Goal: Use online tool/utility: Utilize a website feature to perform a specific function

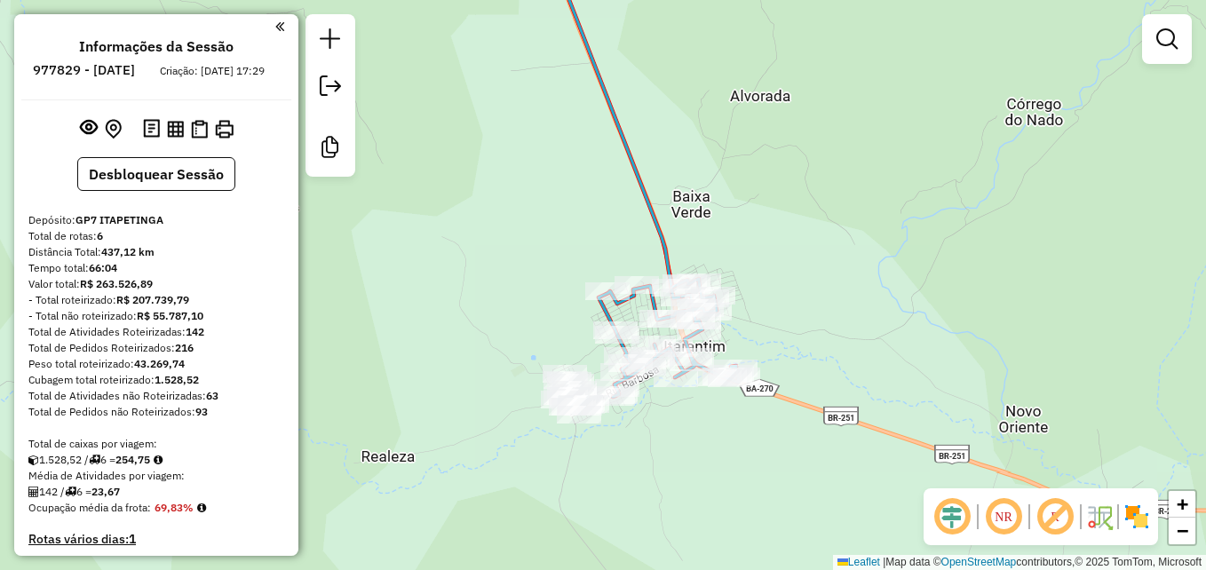
scroll to position [444, 0]
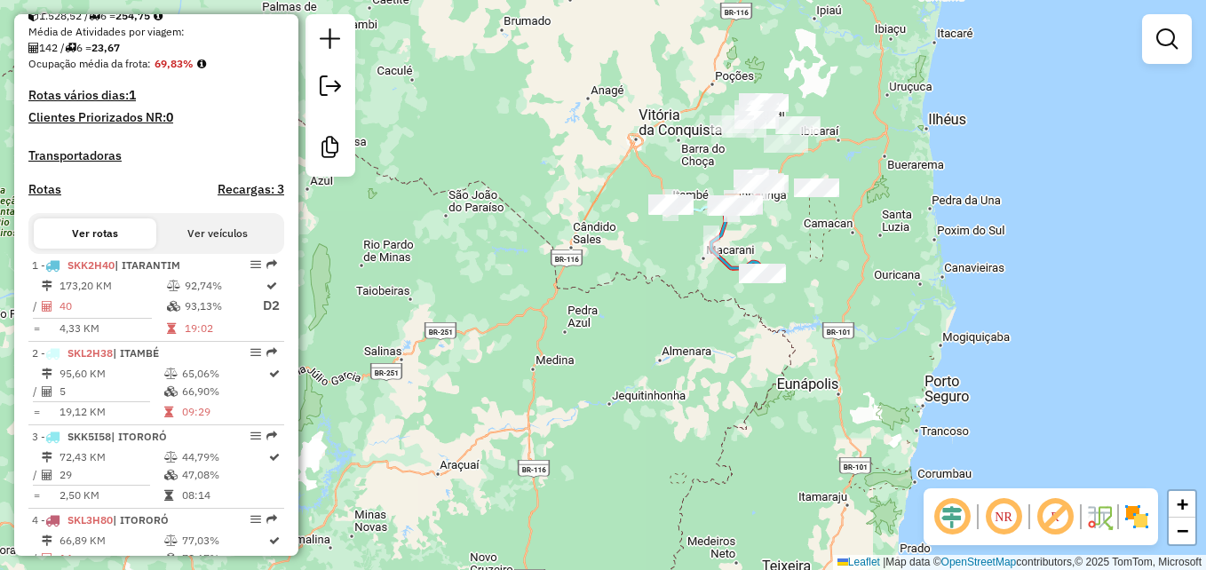
drag, startPoint x: 896, startPoint y: 221, endPoint x: 858, endPoint y: 344, distance: 128.4
click at [858, 344] on div "Janela de atendimento Grade de atendimento Capacidade Transportadoras Veículos …" at bounding box center [603, 285] width 1206 height 570
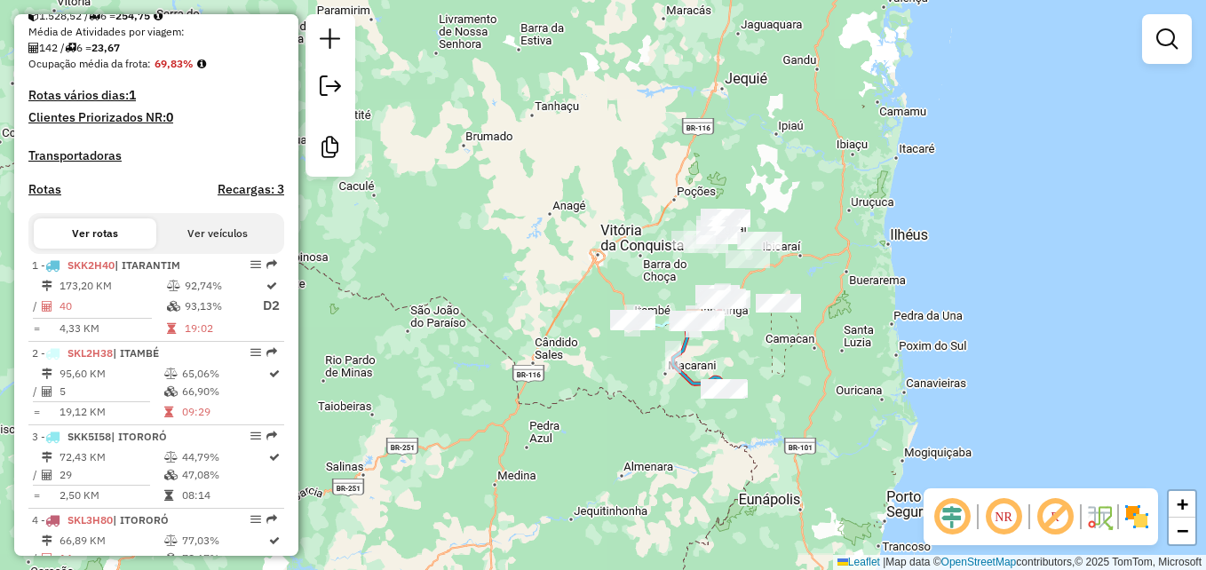
click at [1004, 518] on em at bounding box center [1003, 517] width 43 height 43
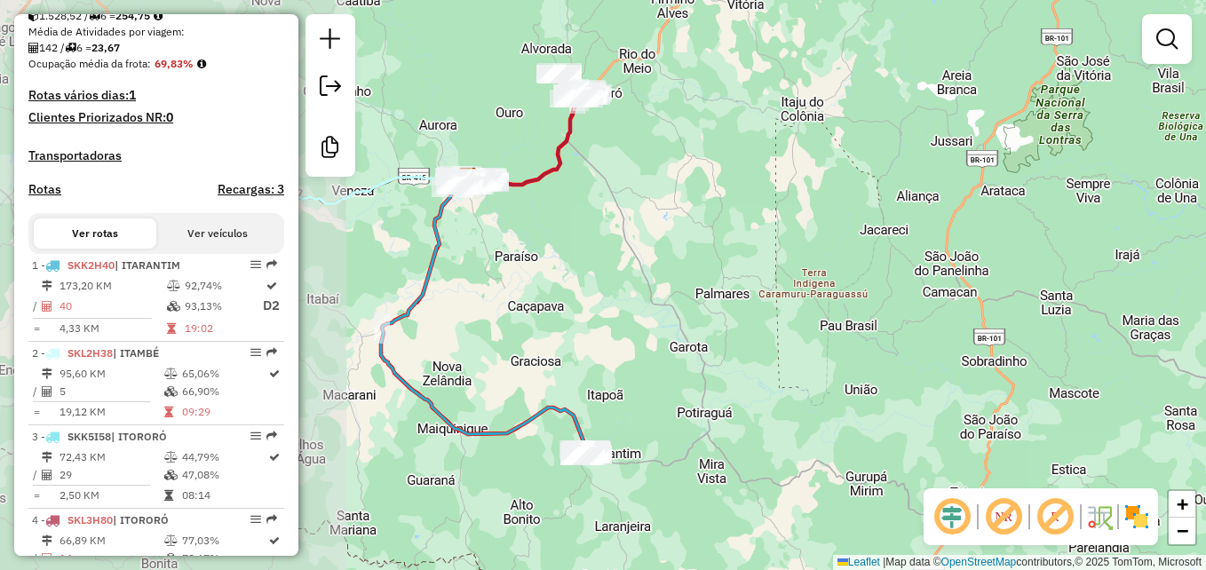
drag, startPoint x: 749, startPoint y: 288, endPoint x: 1101, endPoint y: 333, distance: 354.6
click at [1101, 333] on div "Janela de atendimento Grade de atendimento Capacidade Transportadoras Veículos …" at bounding box center [603, 285] width 1206 height 570
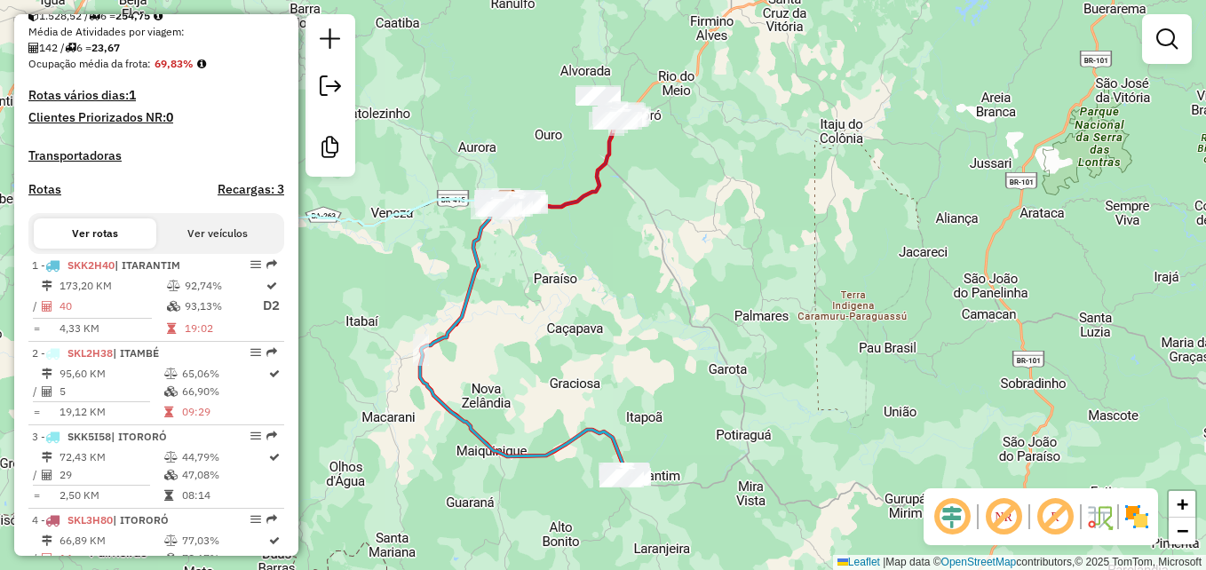
drag, startPoint x: 789, startPoint y: 303, endPoint x: 955, endPoint y: 304, distance: 166.1
click at [950, 330] on div "Janela de atendimento Grade de atendimento Capacidade Transportadoras Veículos …" at bounding box center [603, 285] width 1206 height 570
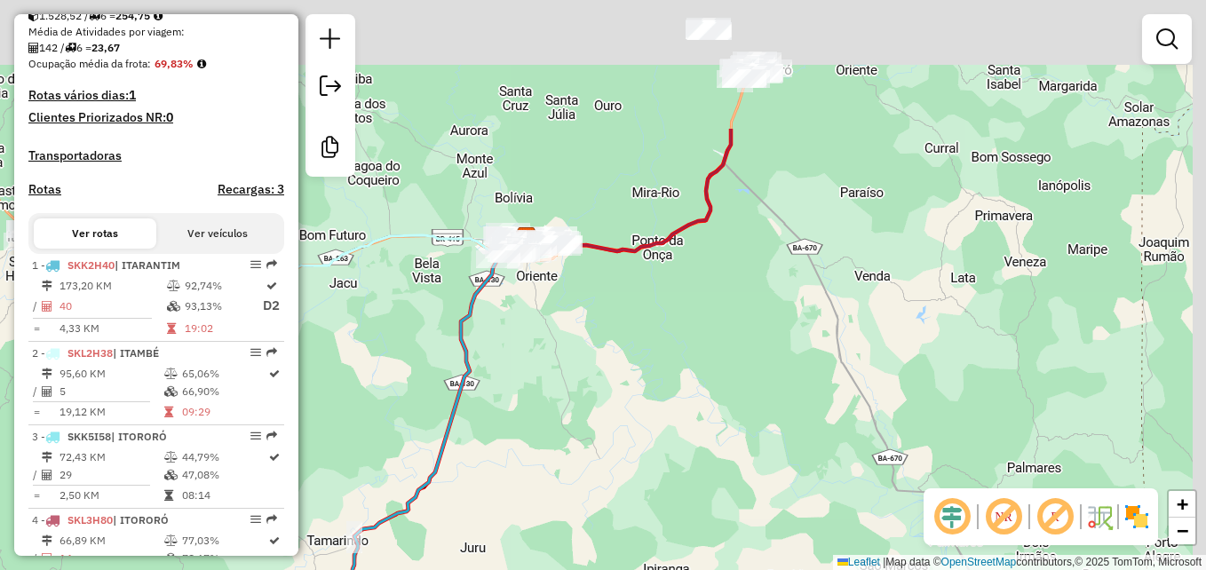
drag, startPoint x: 895, startPoint y: 314, endPoint x: 859, endPoint y: 383, distance: 77.5
click at [859, 383] on div "Janela de atendimento Grade de atendimento Capacidade Transportadoras Veículos …" at bounding box center [603, 285] width 1206 height 570
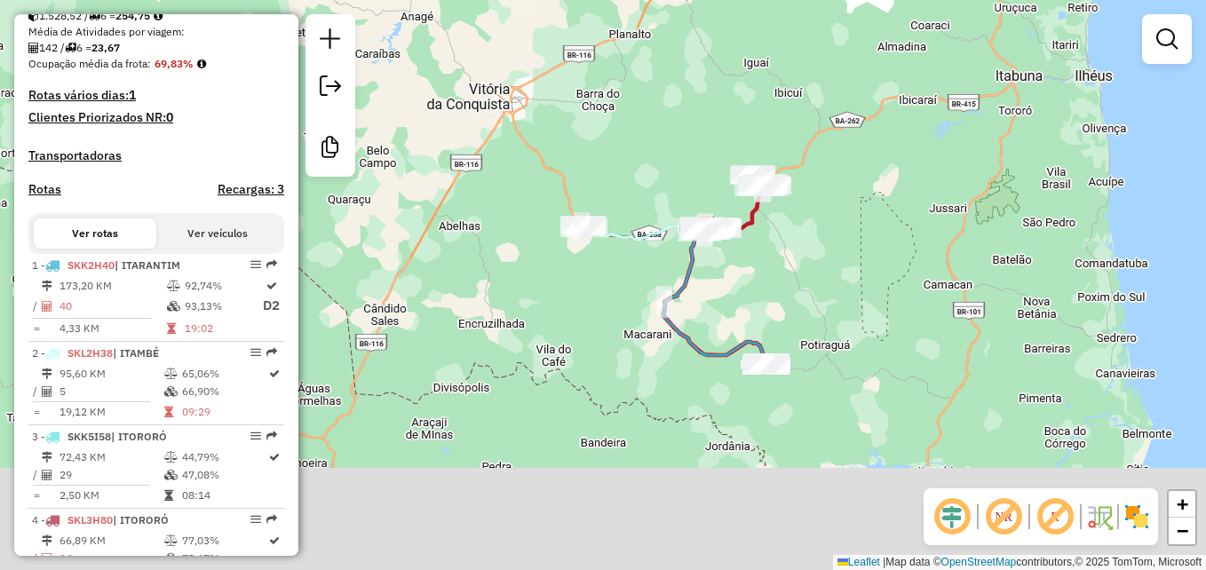
drag, startPoint x: 854, startPoint y: 454, endPoint x: 781, endPoint y: 314, distance: 157.3
click at [781, 314] on div "Janela de atendimento Grade de atendimento Capacidade Transportadoras Veículos …" at bounding box center [603, 285] width 1206 height 570
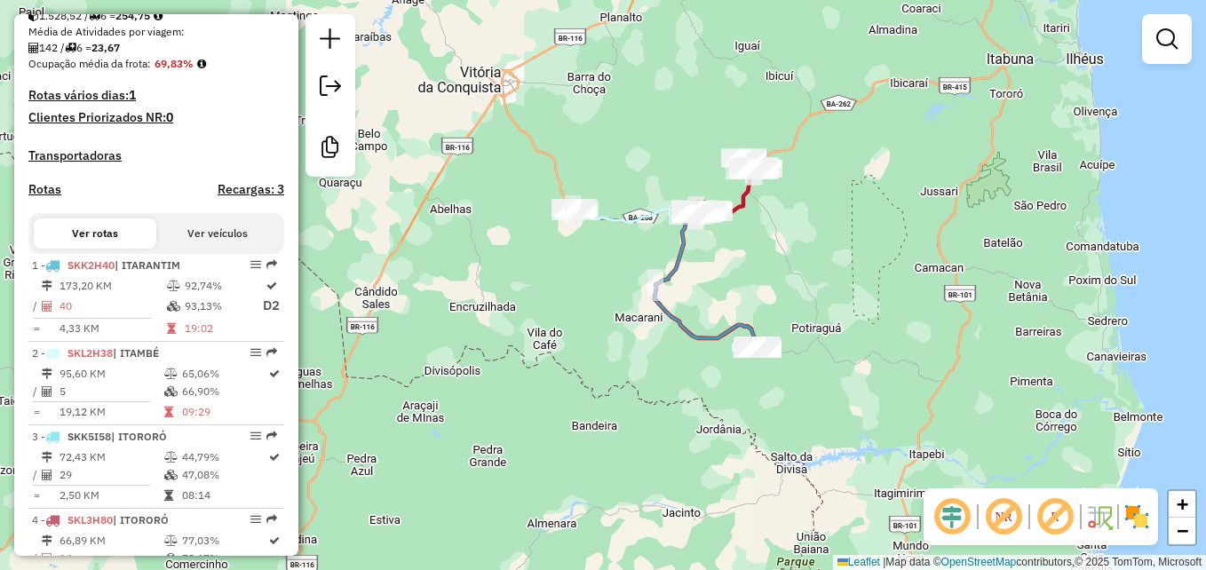
click at [1003, 514] on em at bounding box center [1003, 517] width 43 height 43
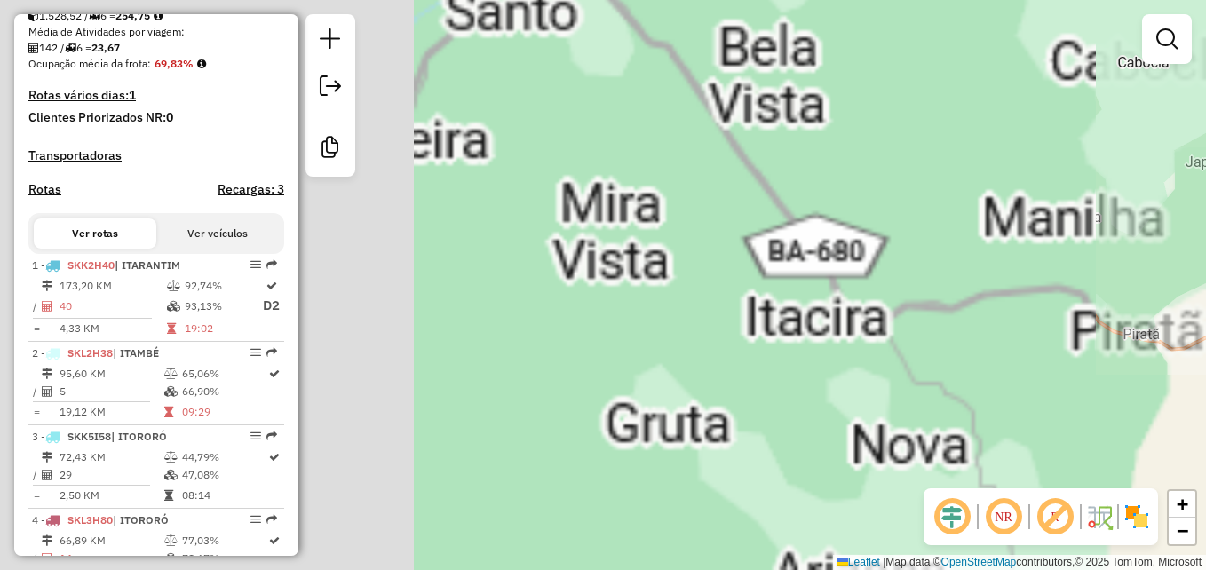
drag, startPoint x: 543, startPoint y: 337, endPoint x: 1209, endPoint y: 240, distance: 673.1
click at [1205, 240] on html "Aguarde... Pop-up bloqueado! Seu navegador bloqueou automáticamente a abertura …" at bounding box center [603, 285] width 1206 height 570
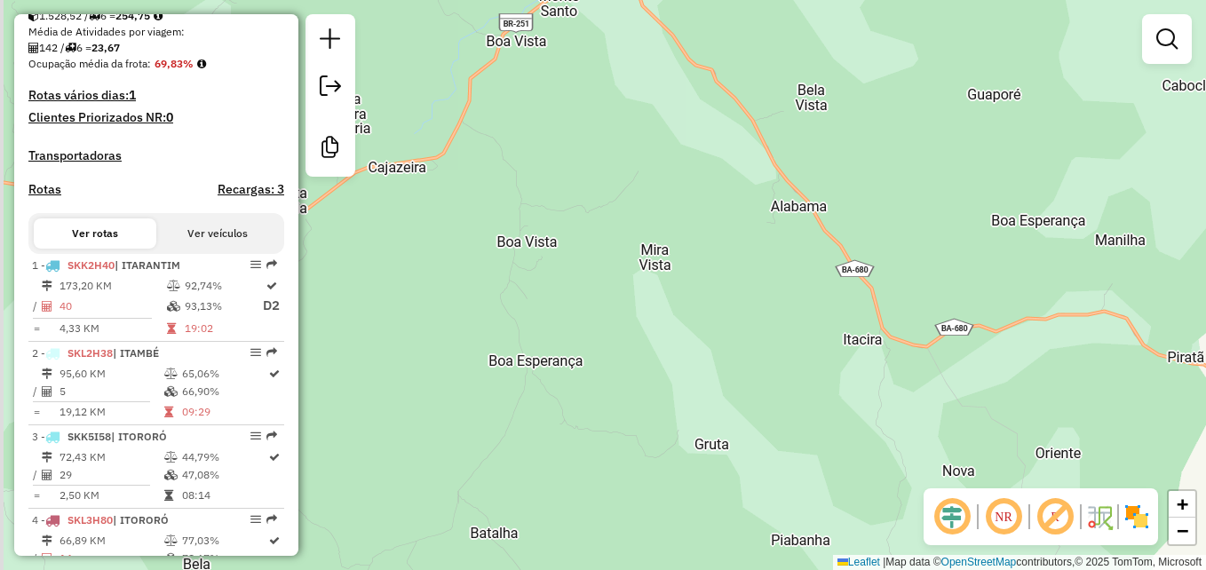
drag, startPoint x: 809, startPoint y: 292, endPoint x: 993, endPoint y: 365, distance: 197.7
click at [1205, 376] on html "Aguarde... Pop-up bloqueado! Seu navegador bloqueou automáticamente a abertura …" at bounding box center [603, 285] width 1206 height 570
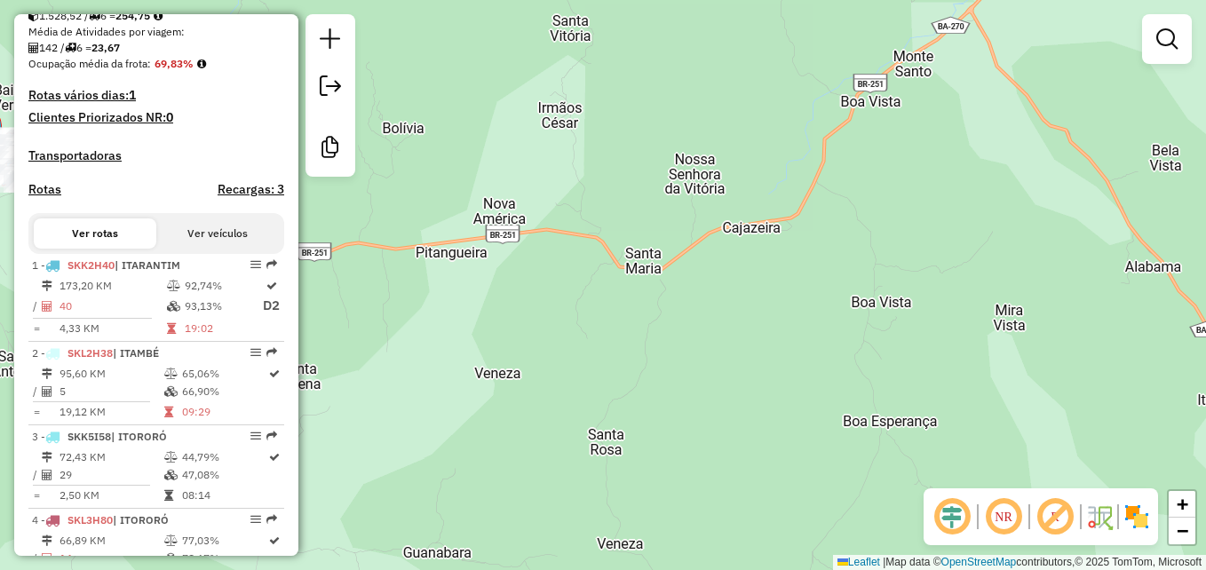
drag, startPoint x: 561, startPoint y: 361, endPoint x: 1010, endPoint y: 354, distance: 448.5
click at [1010, 354] on div "Janela de atendimento Grade de atendimento Capacidade Transportadoras Veículos …" at bounding box center [603, 285] width 1206 height 570
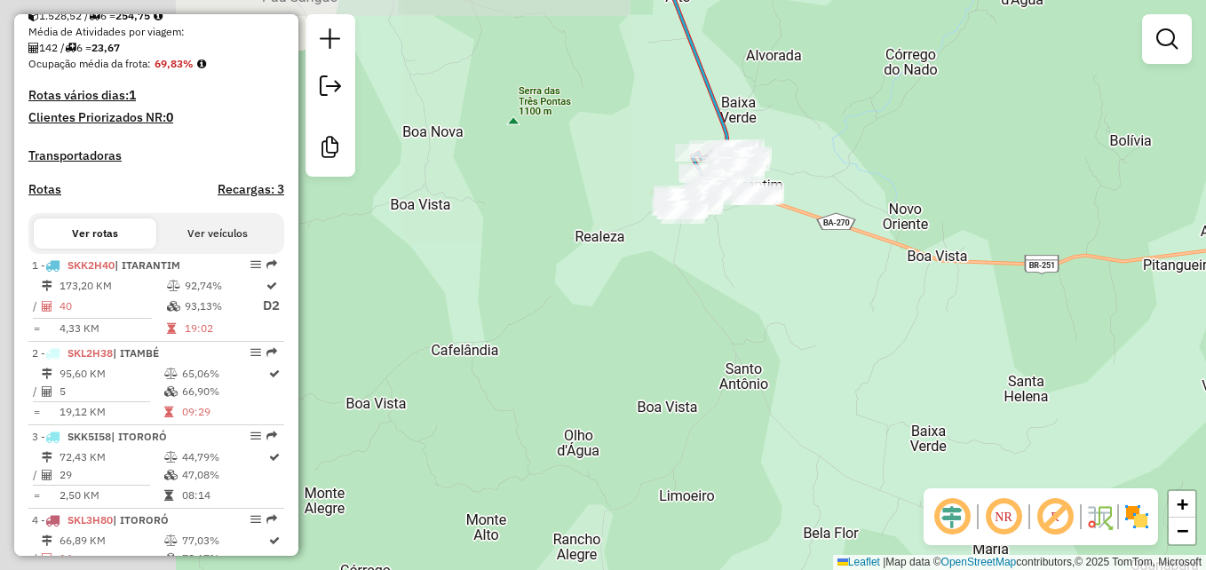
drag, startPoint x: 705, startPoint y: 345, endPoint x: 987, endPoint y: 365, distance: 282.2
click at [987, 365] on div "Janela de atendimento Grade de atendimento Capacidade Transportadoras Veículos …" at bounding box center [603, 285] width 1206 height 570
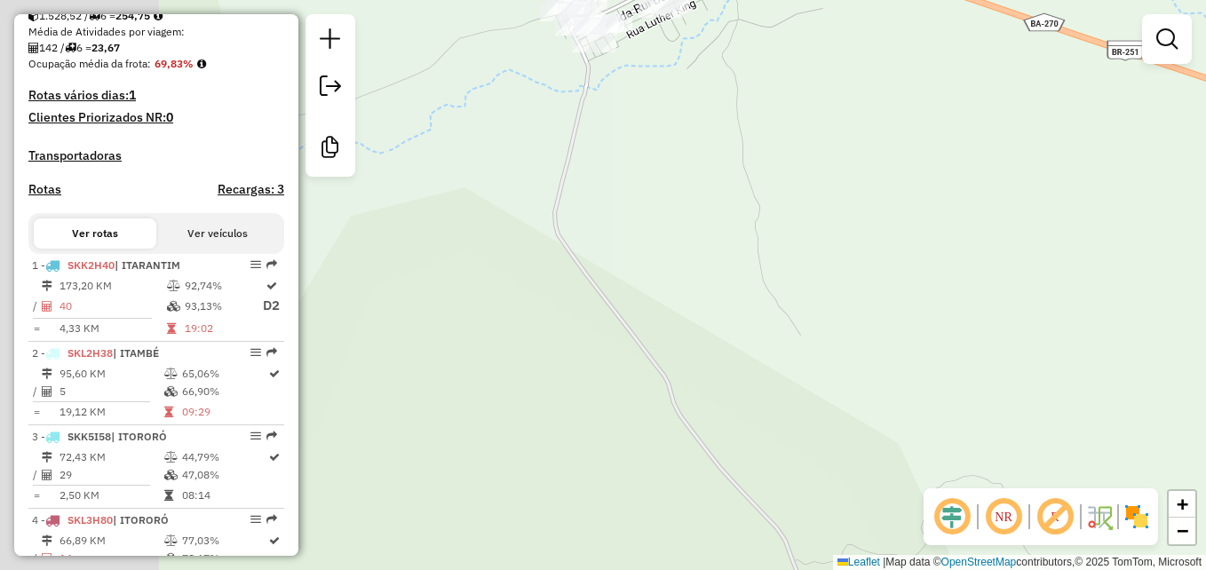
drag, startPoint x: 772, startPoint y: 332, endPoint x: 1194, endPoint y: 446, distance: 436.9
click at [1205, 465] on html "Aguarde... Pop-up bloqueado! Seu navegador bloqueou automáticamente a abertura …" at bounding box center [603, 285] width 1206 height 570
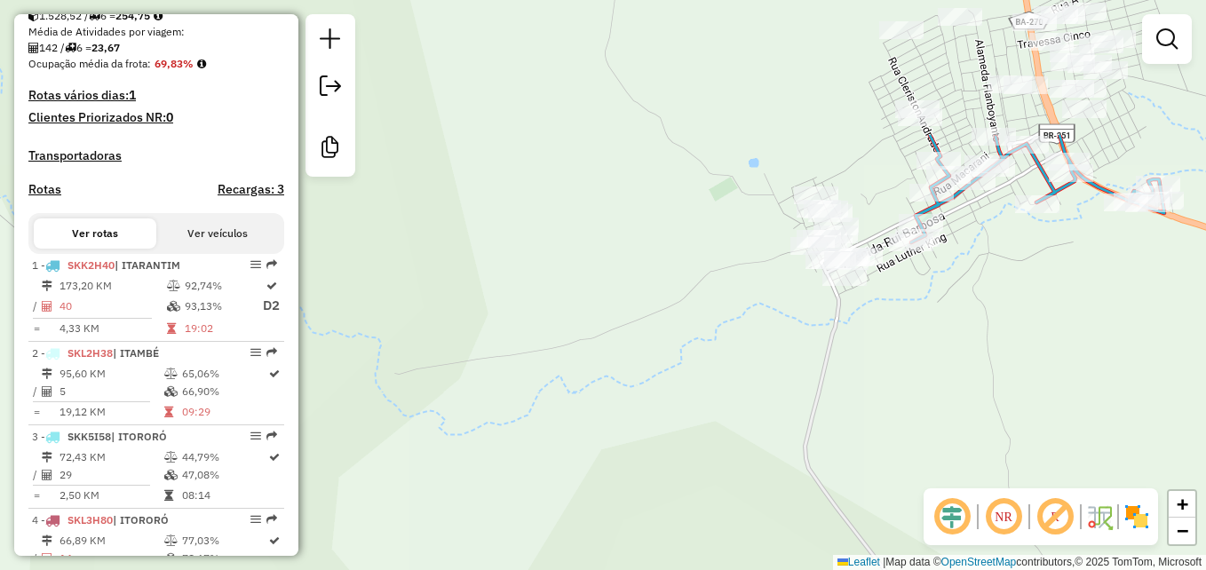
drag, startPoint x: 948, startPoint y: 236, endPoint x: 864, endPoint y: 472, distance: 250.8
click at [864, 472] on div "Janela de atendimento Grade de atendimento Capacidade Transportadoras Veículos …" at bounding box center [603, 285] width 1206 height 570
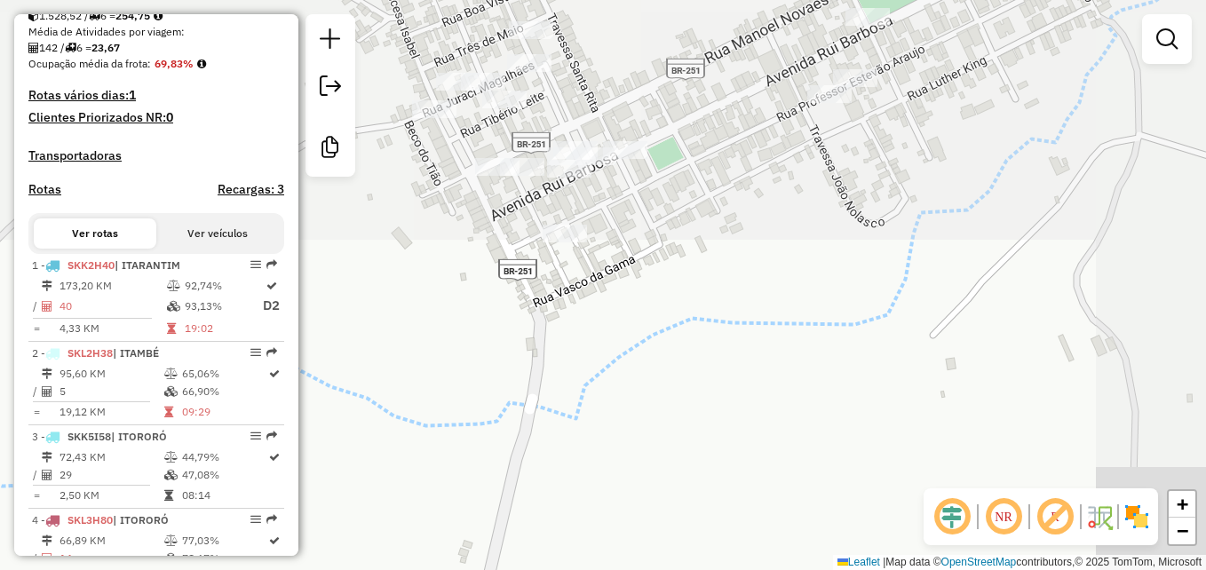
drag, startPoint x: 870, startPoint y: 307, endPoint x: 752, endPoint y: 615, distance: 330.0
click at [752, 569] on html "Aguarde... Pop-up bloqueado! Seu navegador bloqueou automáticamente a abertura …" at bounding box center [603, 285] width 1206 height 570
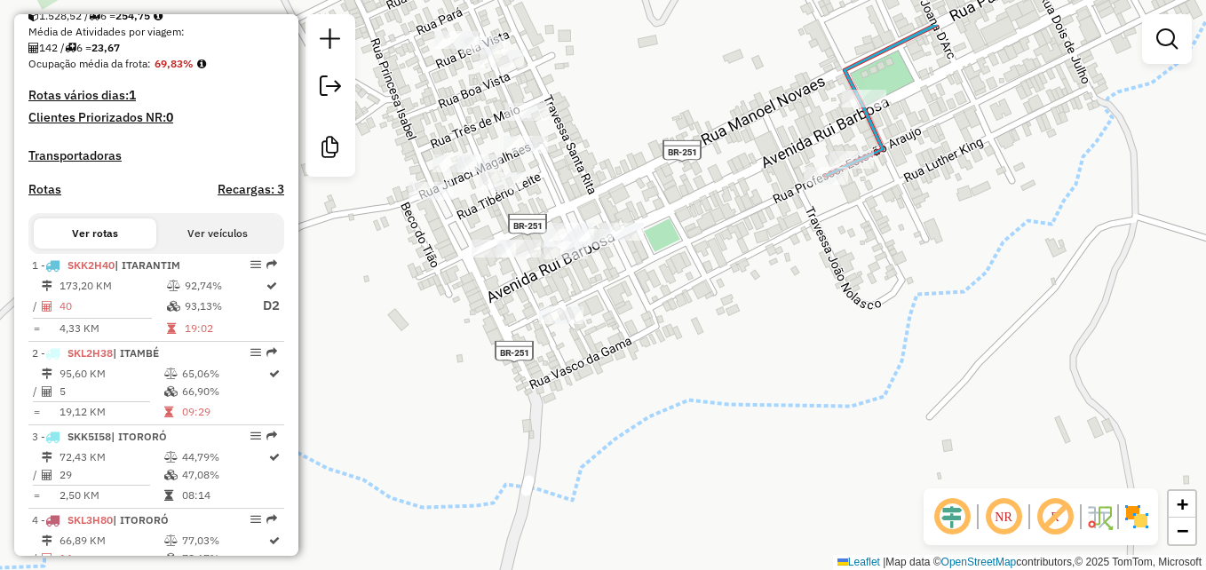
drag, startPoint x: 837, startPoint y: 147, endPoint x: 834, endPoint y: 229, distance: 81.8
click at [834, 229] on div "Janela de atendimento Grade de atendimento Capacidade Transportadoras Veículos …" at bounding box center [603, 285] width 1206 height 570
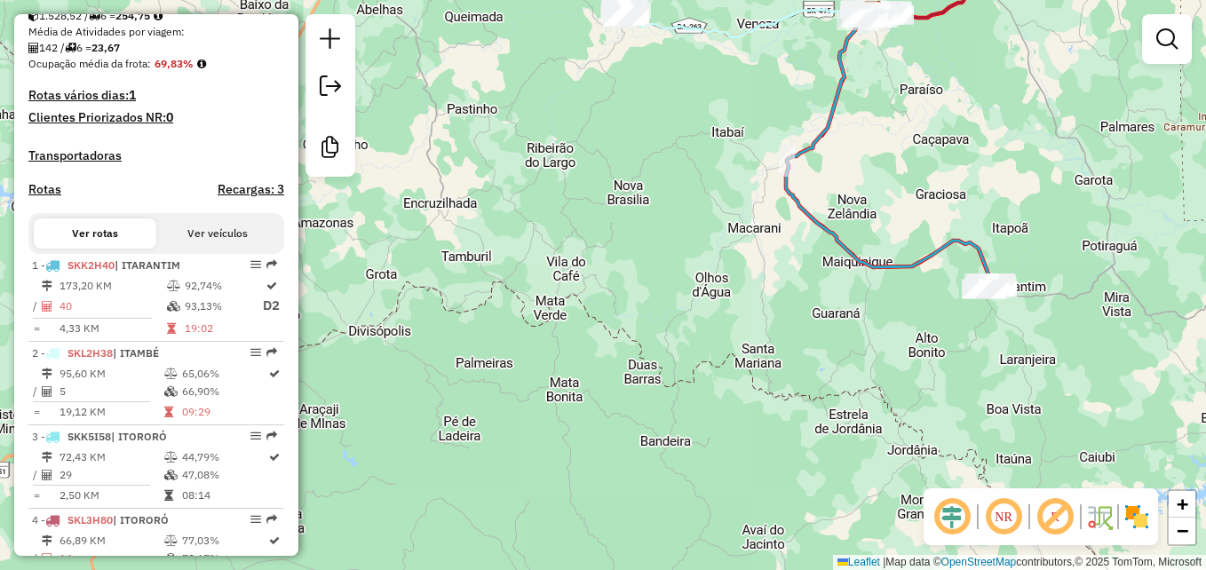
drag, startPoint x: 1049, startPoint y: 107, endPoint x: 789, endPoint y: 277, distance: 310.6
click at [789, 277] on div "Janela de atendimento Grade de atendimento Capacidade Transportadoras Veículos …" at bounding box center [603, 285] width 1206 height 570
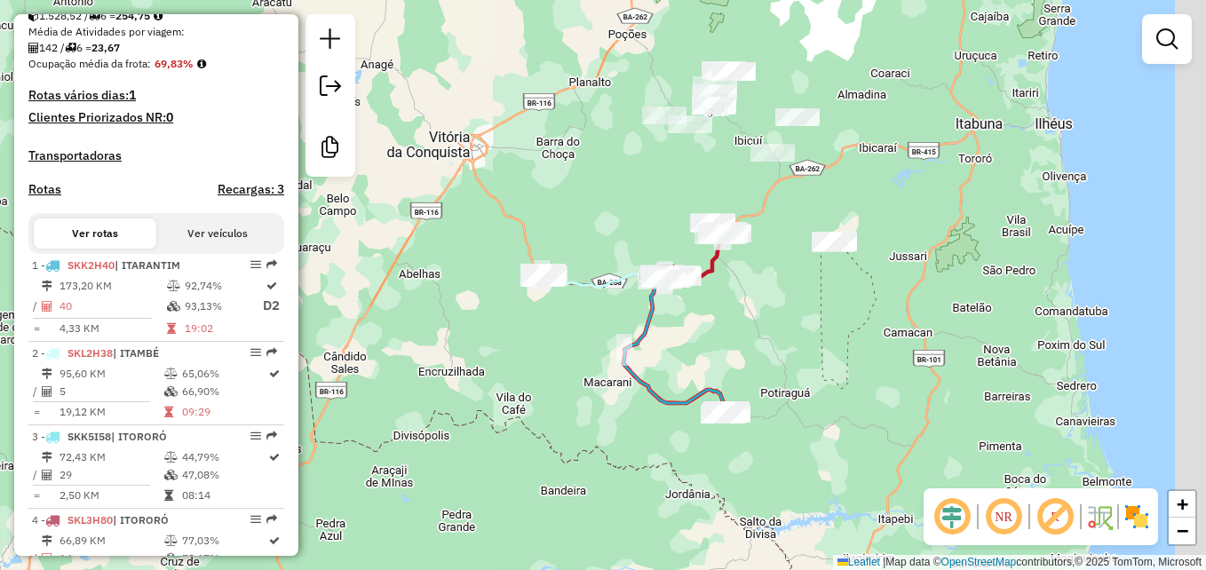
drag, startPoint x: 1024, startPoint y: 260, endPoint x: 953, endPoint y: 337, distance: 105.0
click at [953, 337] on div "Janela de atendimento Grade de atendimento Capacidade Transportadoras Veículos …" at bounding box center [603, 285] width 1206 height 570
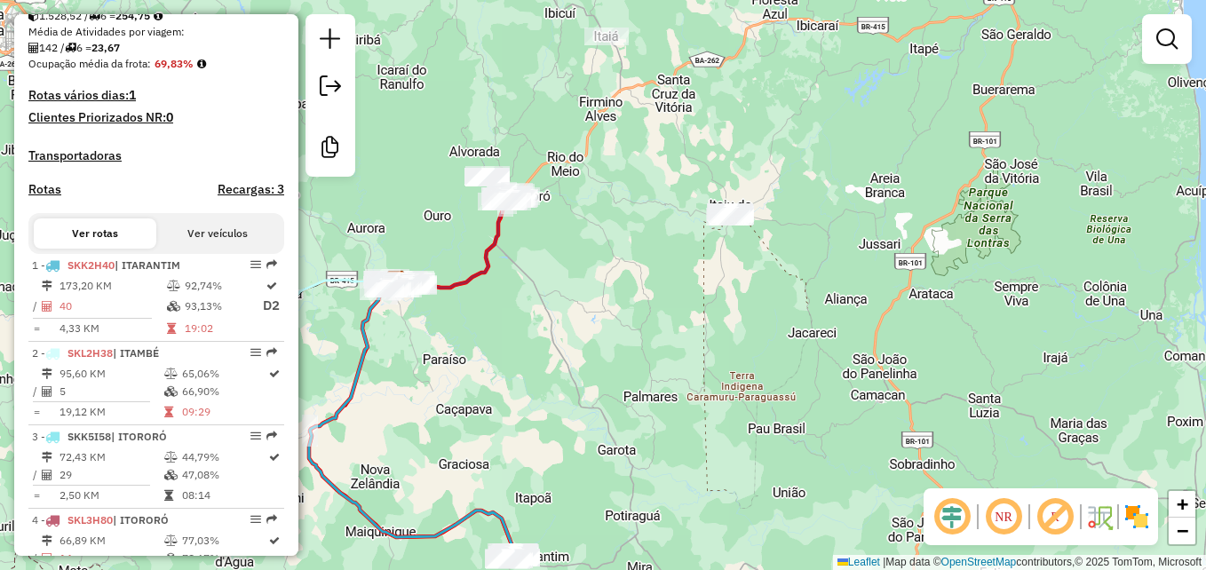
click at [1006, 513] on em at bounding box center [1003, 517] width 43 height 43
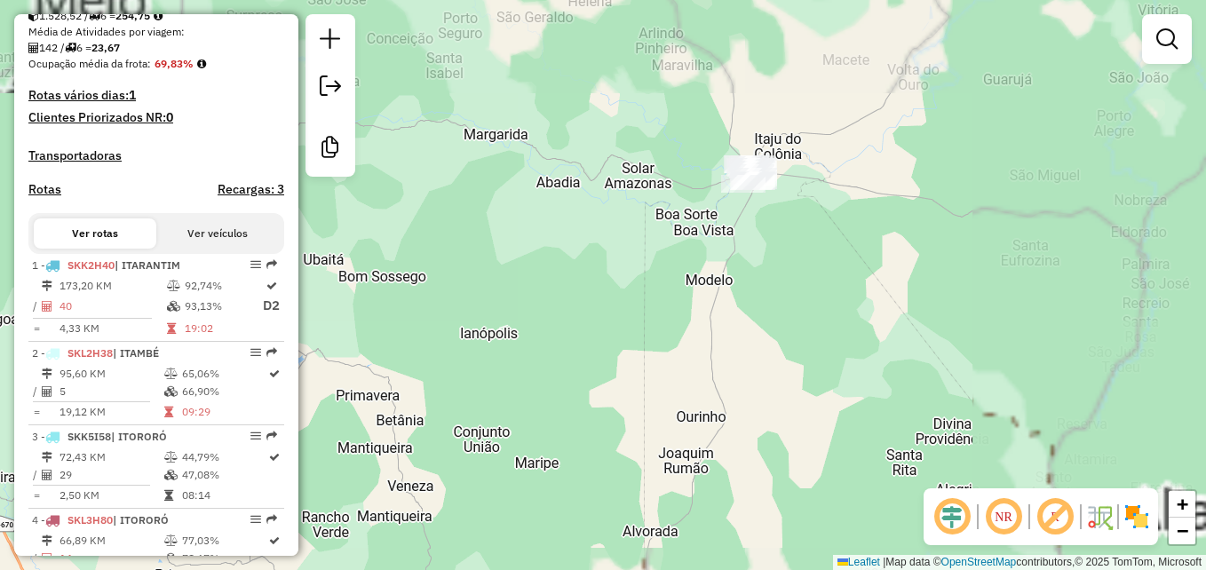
drag, startPoint x: 767, startPoint y: 206, endPoint x: 797, endPoint y: 297, distance: 96.3
click at [797, 297] on div "Janela de atendimento Grade de atendimento Capacidade Transportadoras Veículos …" at bounding box center [603, 285] width 1206 height 570
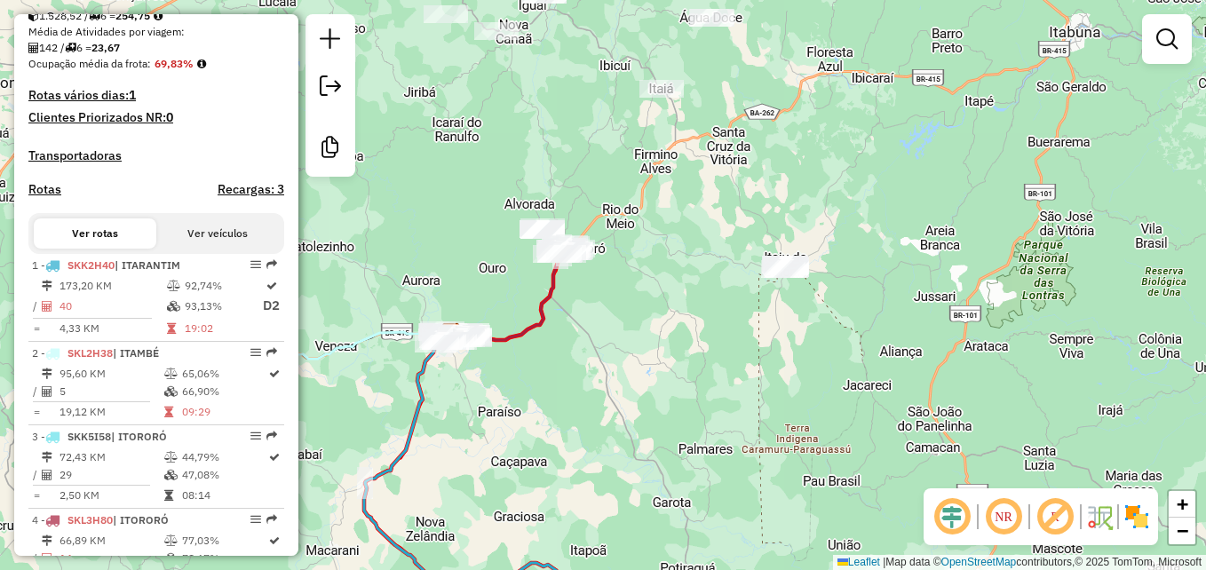
drag, startPoint x: 710, startPoint y: 333, endPoint x: 745, endPoint y: 400, distance: 75.9
click at [745, 400] on div "Janela de atendimento Grade de atendimento Capacidade Transportadoras Veículos …" at bounding box center [603, 285] width 1206 height 570
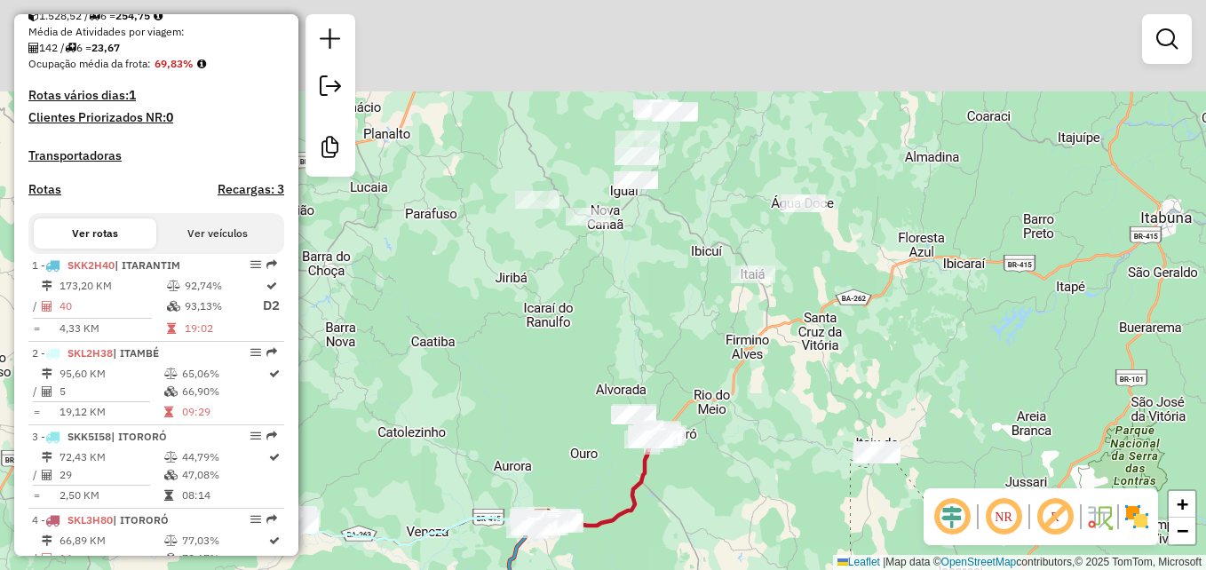
drag, startPoint x: 562, startPoint y: 179, endPoint x: 623, endPoint y: 294, distance: 129.5
click at [623, 294] on div "Janela de atendimento Grade de atendimento Capacidade Transportadoras Veículos …" at bounding box center [603, 285] width 1206 height 570
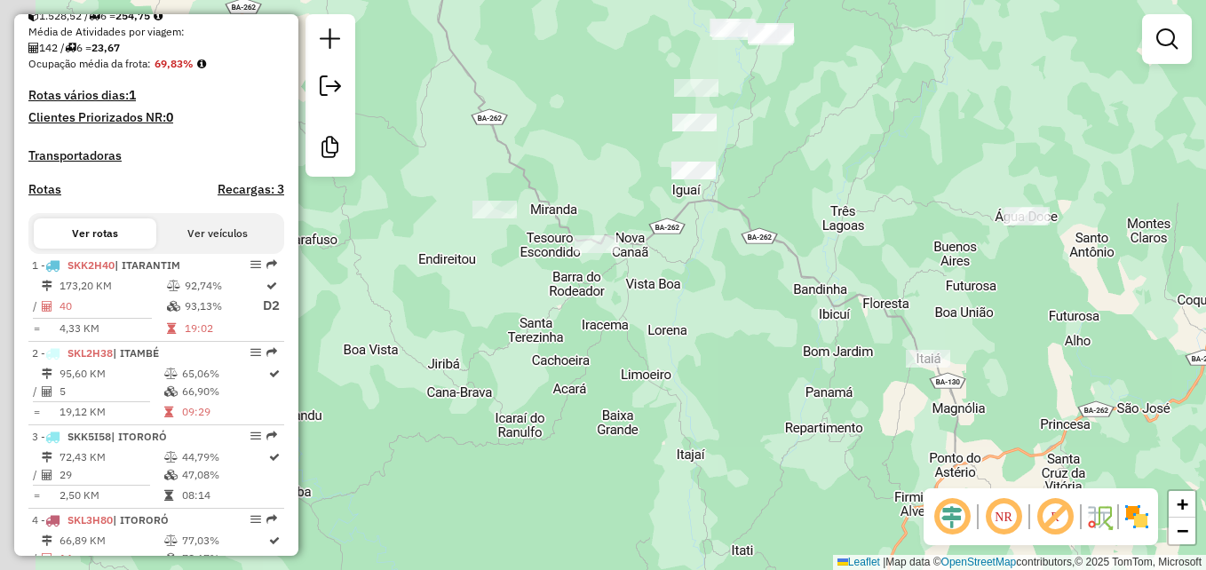
drag, startPoint x: 584, startPoint y: 200, endPoint x: 638, endPoint y: 292, distance: 107.1
click at [638, 292] on div "Janela de atendimento Grade de atendimento Capacidade Transportadoras Veículos …" at bounding box center [603, 285] width 1206 height 570
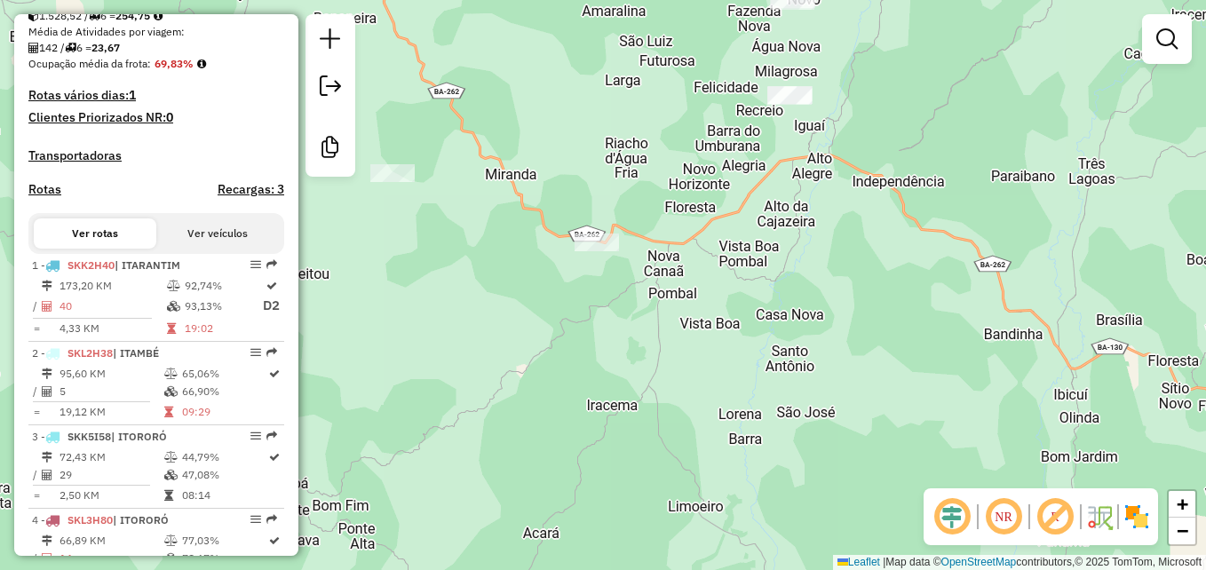
drag, startPoint x: 556, startPoint y: 266, endPoint x: 618, endPoint y: 304, distance: 72.5
click at [618, 304] on div "Janela de atendimento Grade de atendimento Capacidade Transportadoras Veículos …" at bounding box center [603, 285] width 1206 height 570
